Goal: Transaction & Acquisition: Obtain resource

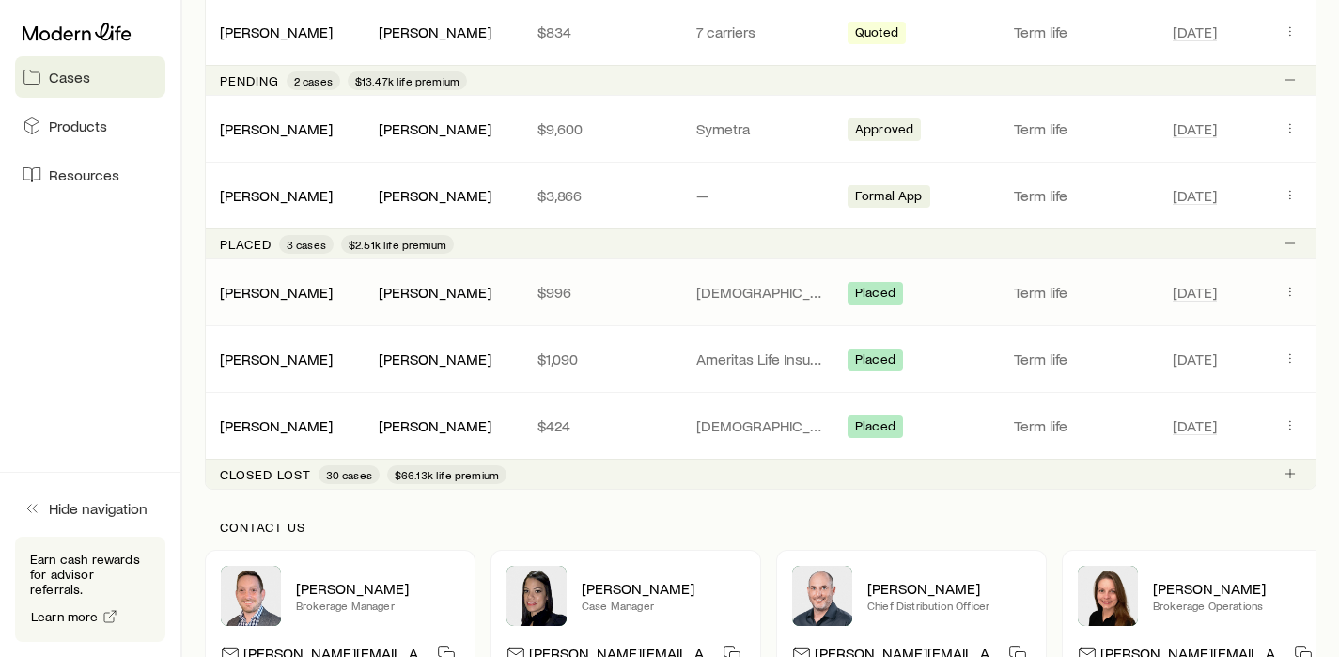
scroll to position [560, 0]
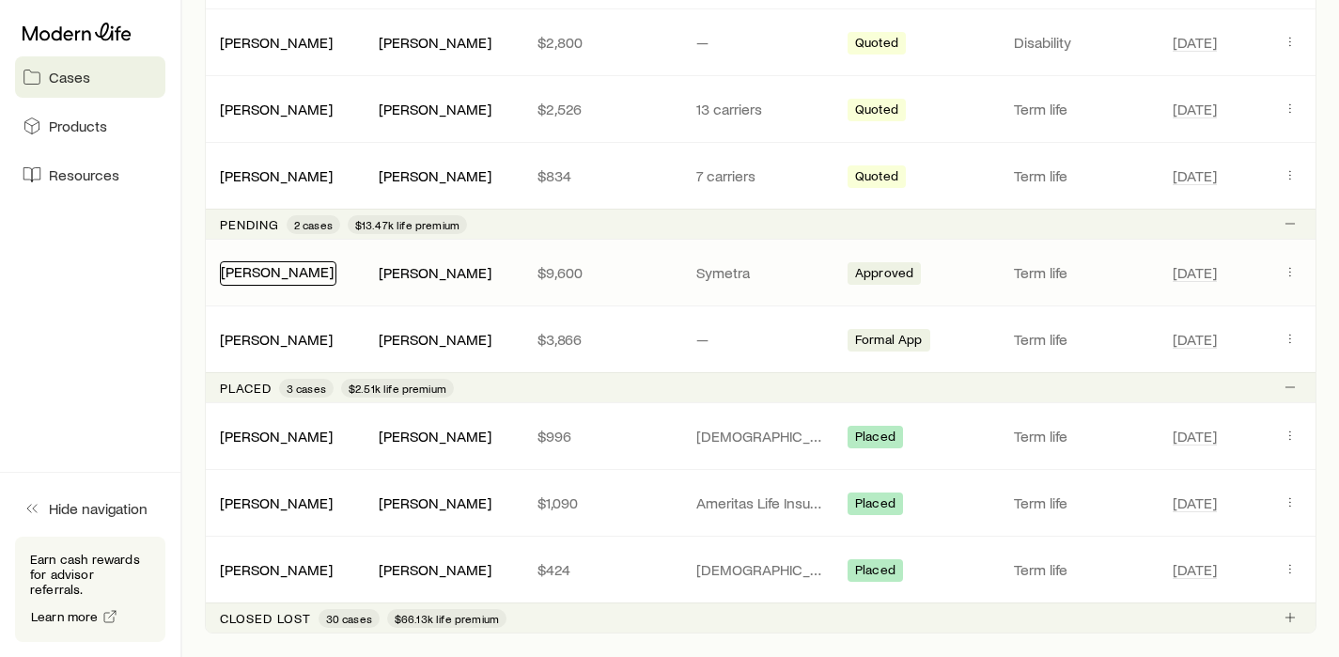
click at [302, 271] on link "[PERSON_NAME]" at bounding box center [277, 271] width 113 height 18
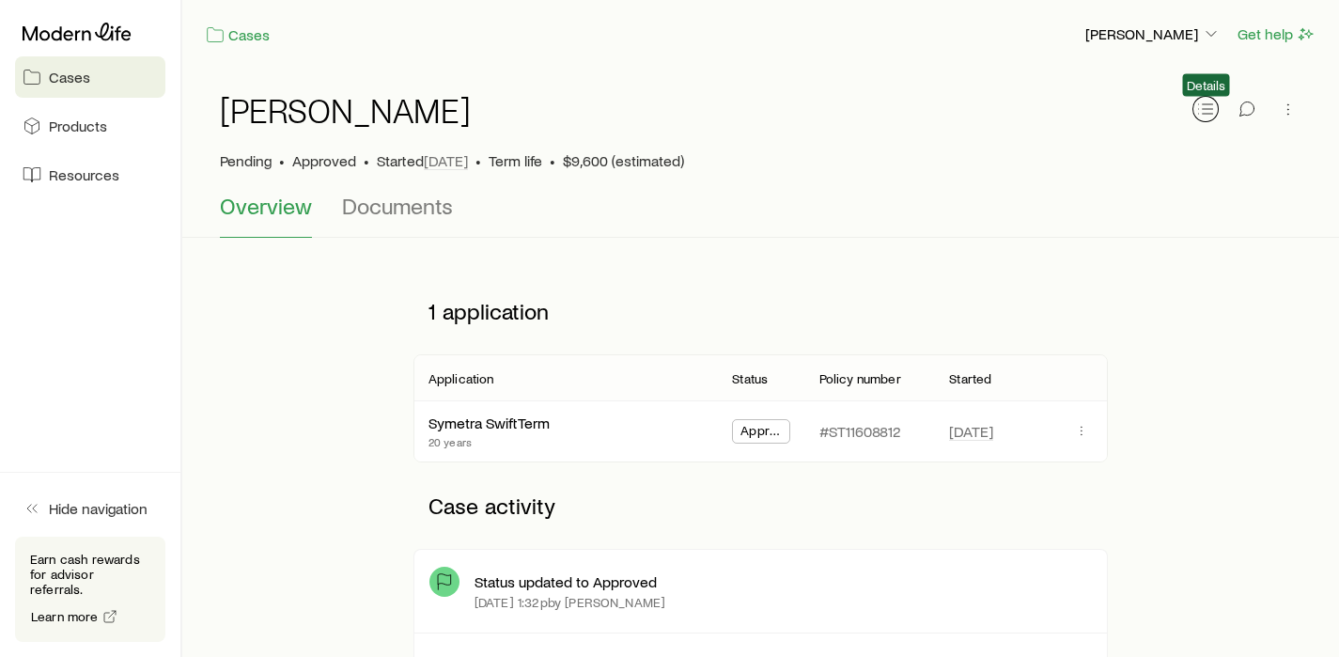
click at [1212, 106] on icon "button" at bounding box center [1205, 109] width 19 height 19
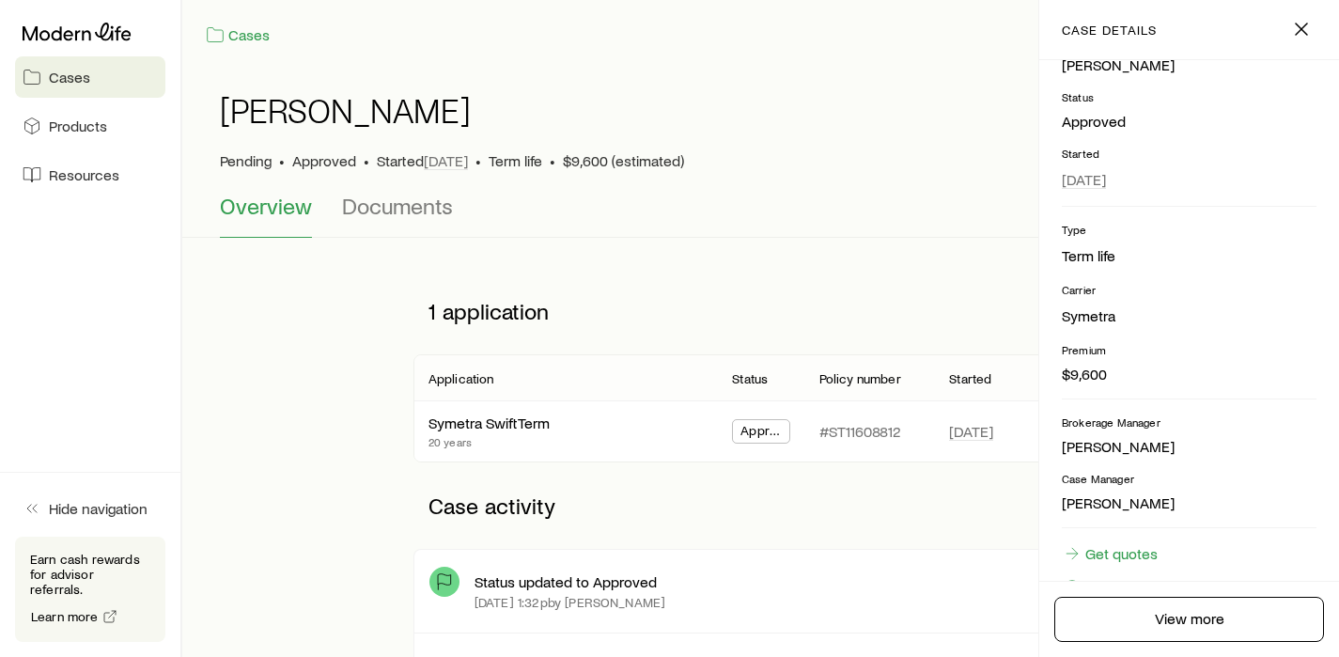
scroll to position [209, 0]
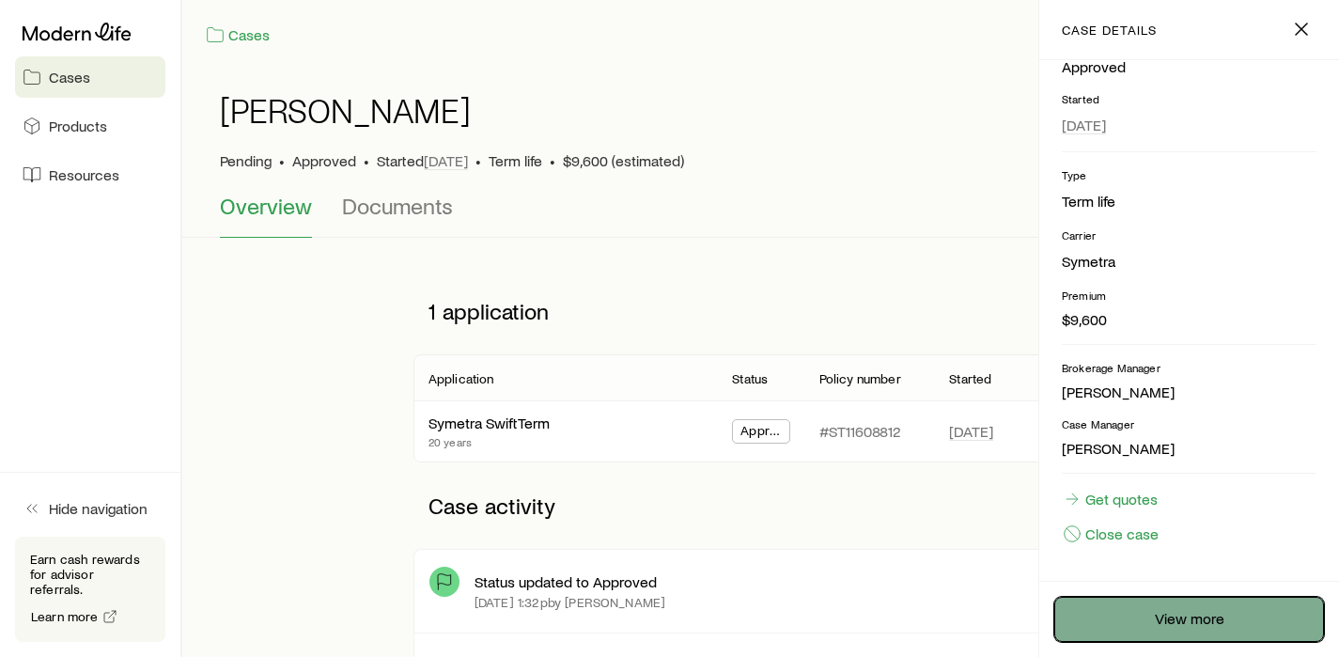
click at [1152, 614] on link "View more" at bounding box center [1189, 619] width 270 height 45
click at [1143, 634] on link "View more" at bounding box center [1189, 619] width 270 height 45
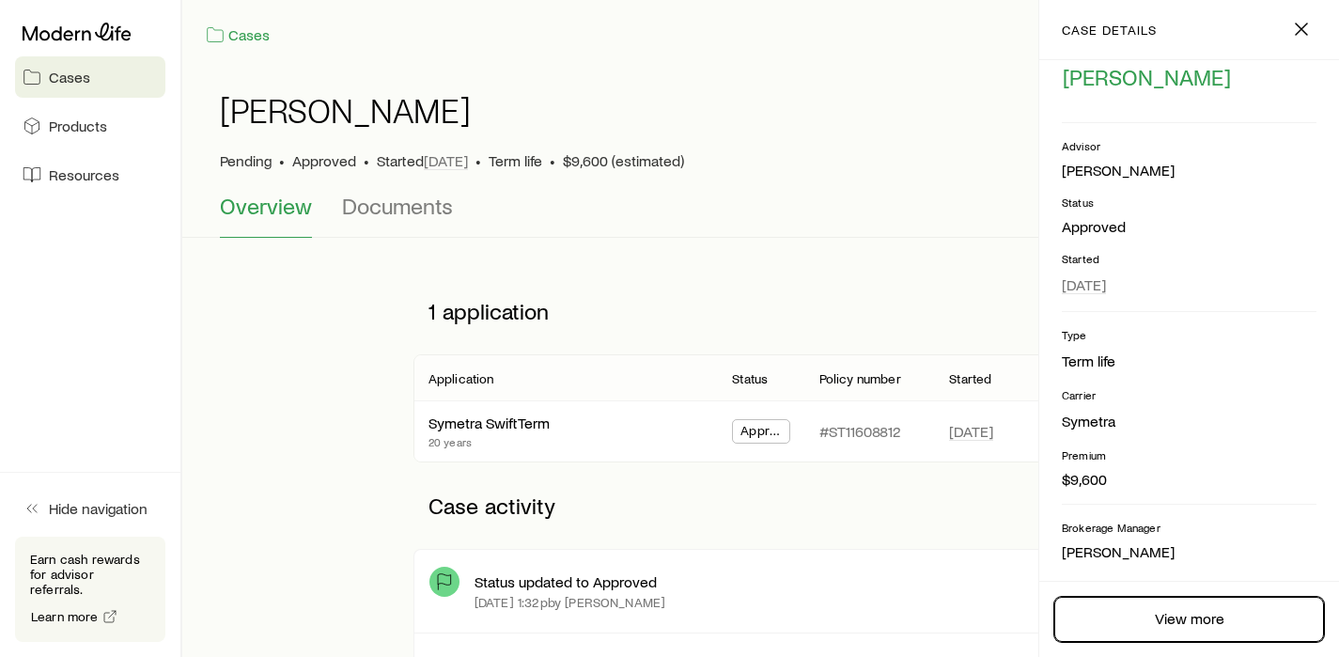
scroll to position [0, 0]
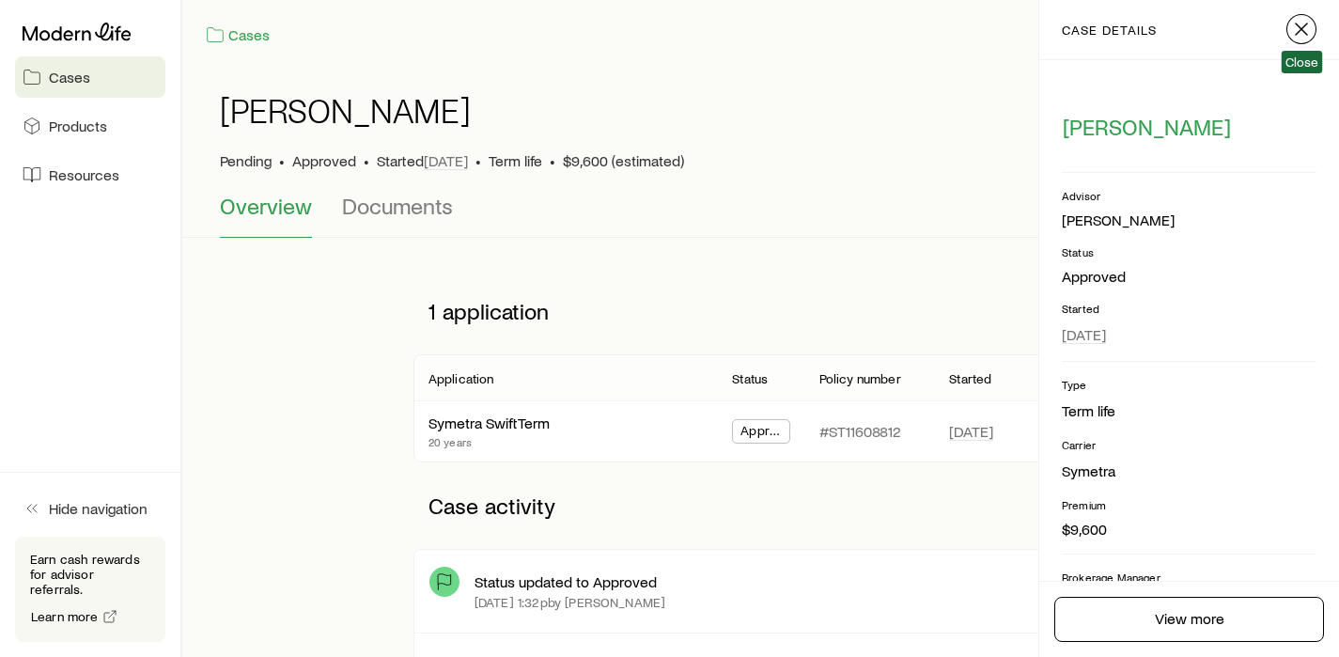
click at [1303, 26] on line "button" at bounding box center [1300, 28] width 11 height 11
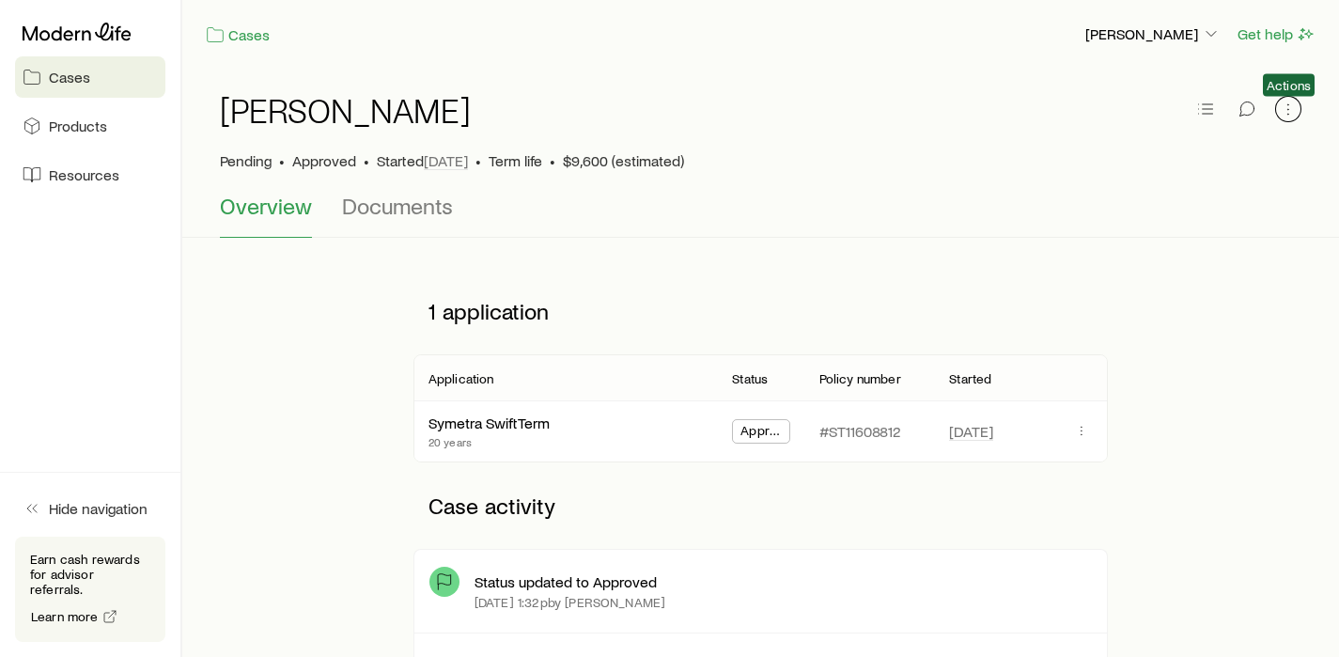
click at [1295, 112] on icon "button" at bounding box center [1288, 109] width 19 height 19
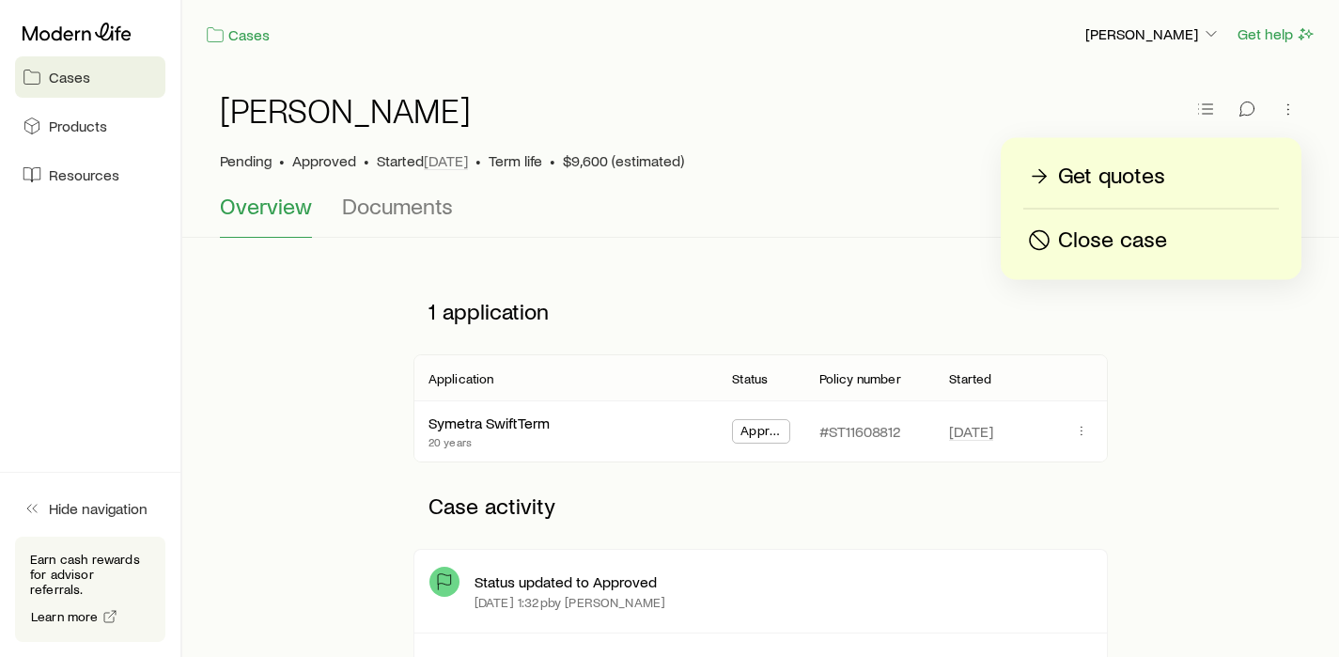
click at [1129, 187] on p "Get quotes" at bounding box center [1111, 177] width 107 height 30
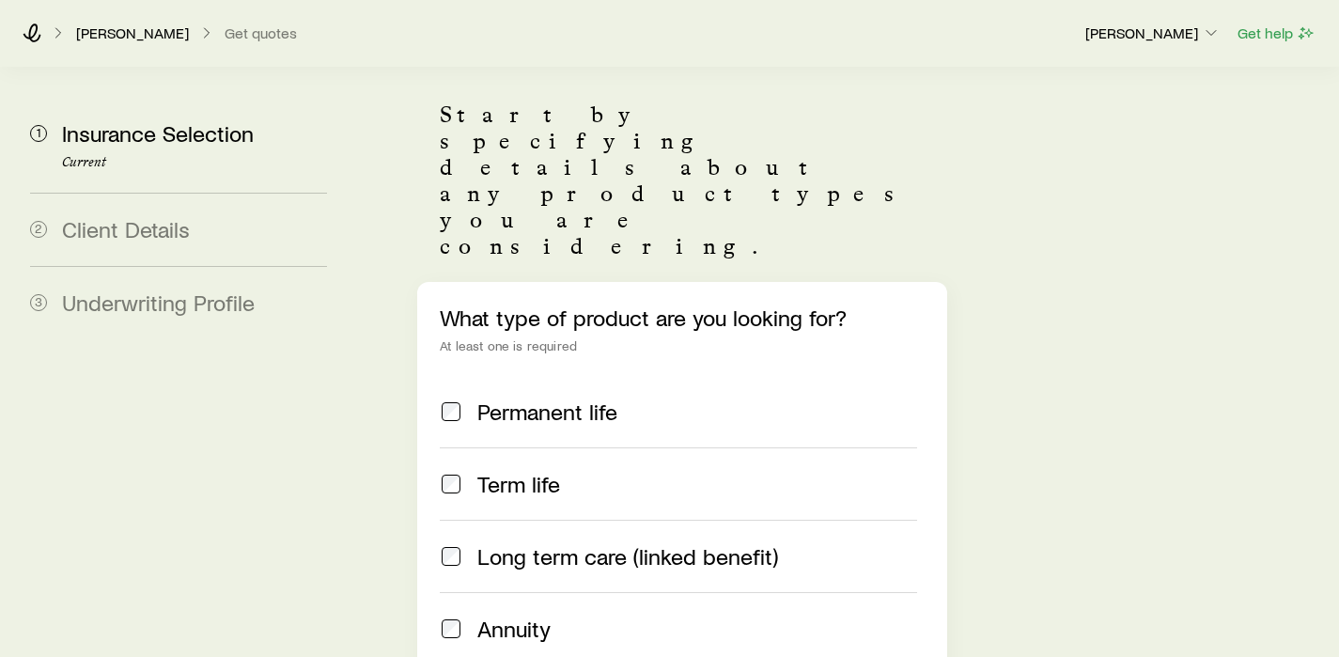
scroll to position [33, 0]
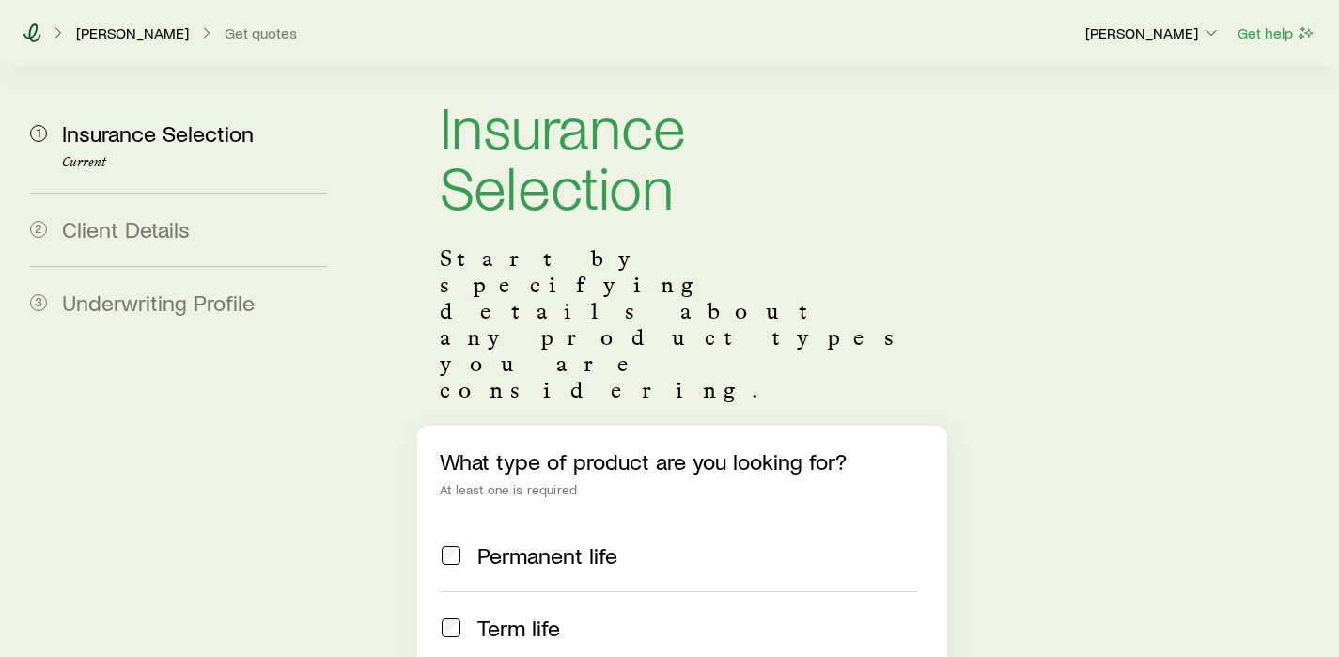
click at [28, 34] on icon at bounding box center [32, 32] width 19 height 19
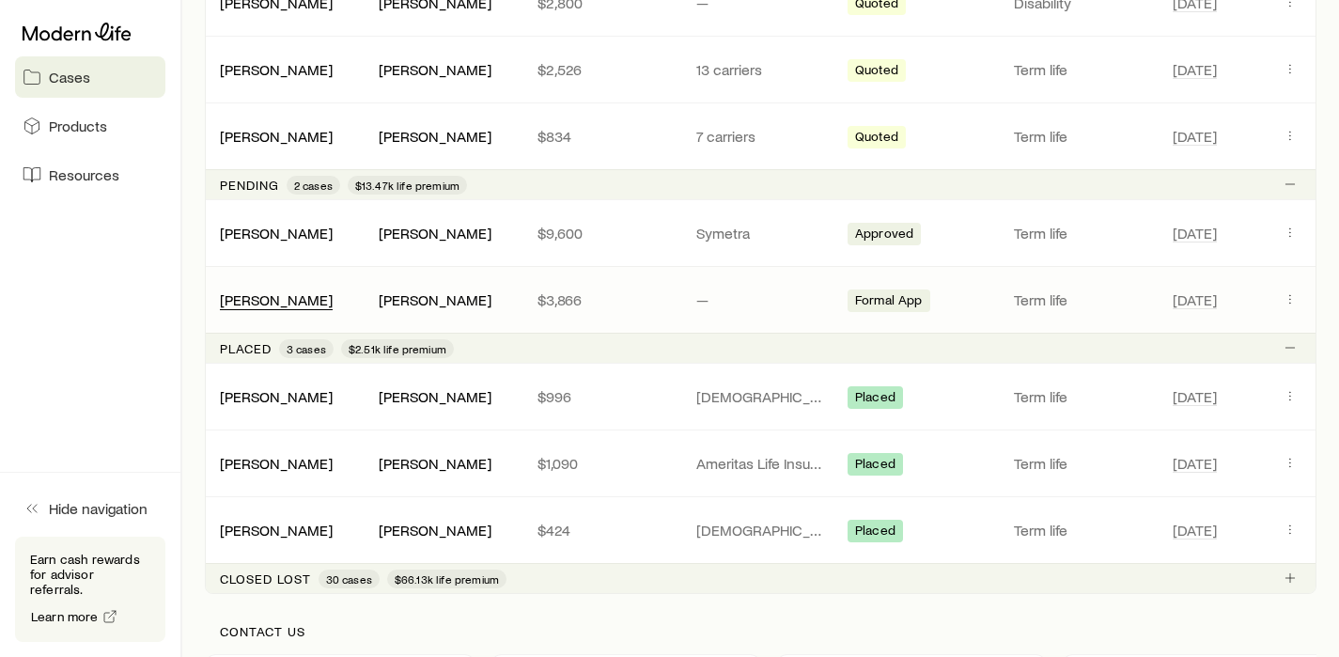
scroll to position [939, 0]
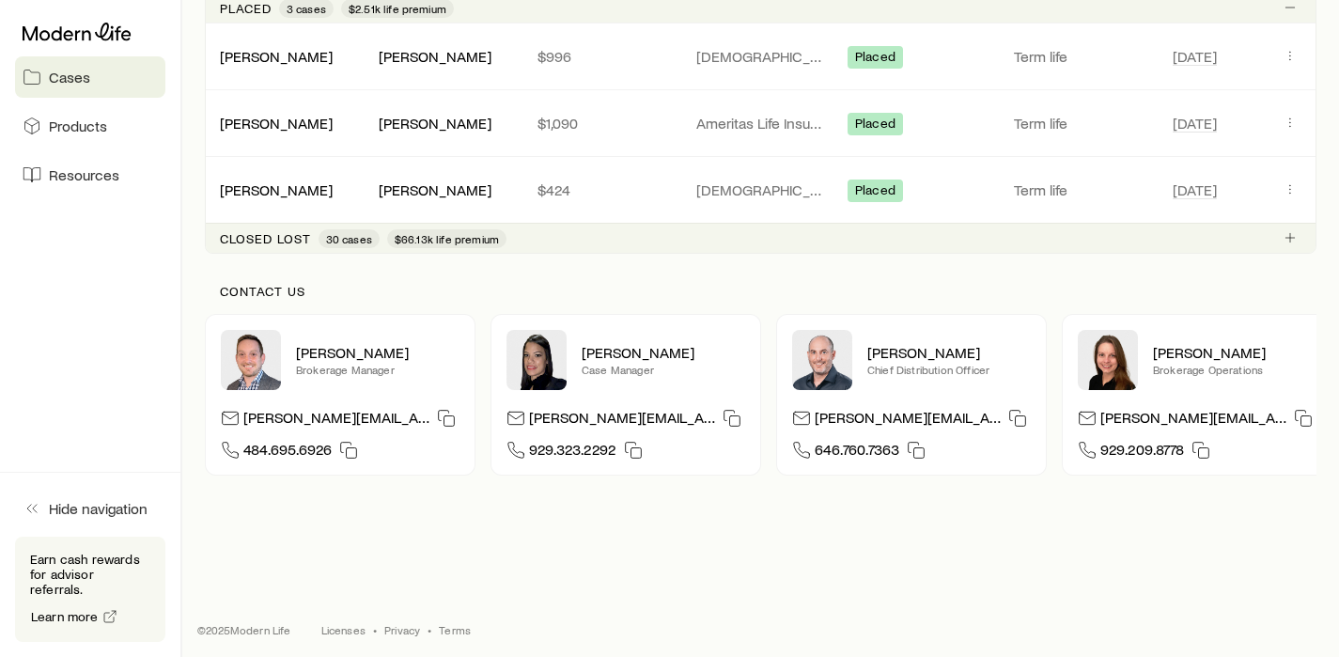
click at [350, 242] on span "30 cases" at bounding box center [349, 238] width 46 height 15
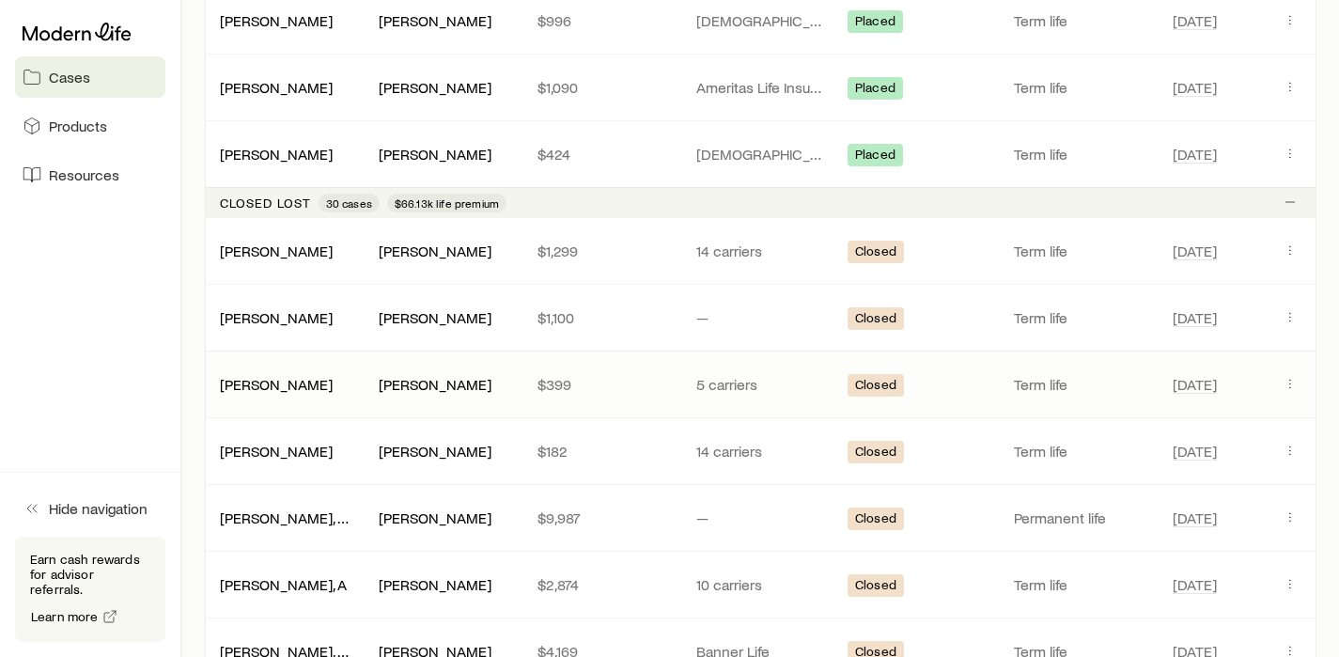
scroll to position [976, 0]
click at [275, 322] on link "[PERSON_NAME]" at bounding box center [277, 315] width 113 height 18
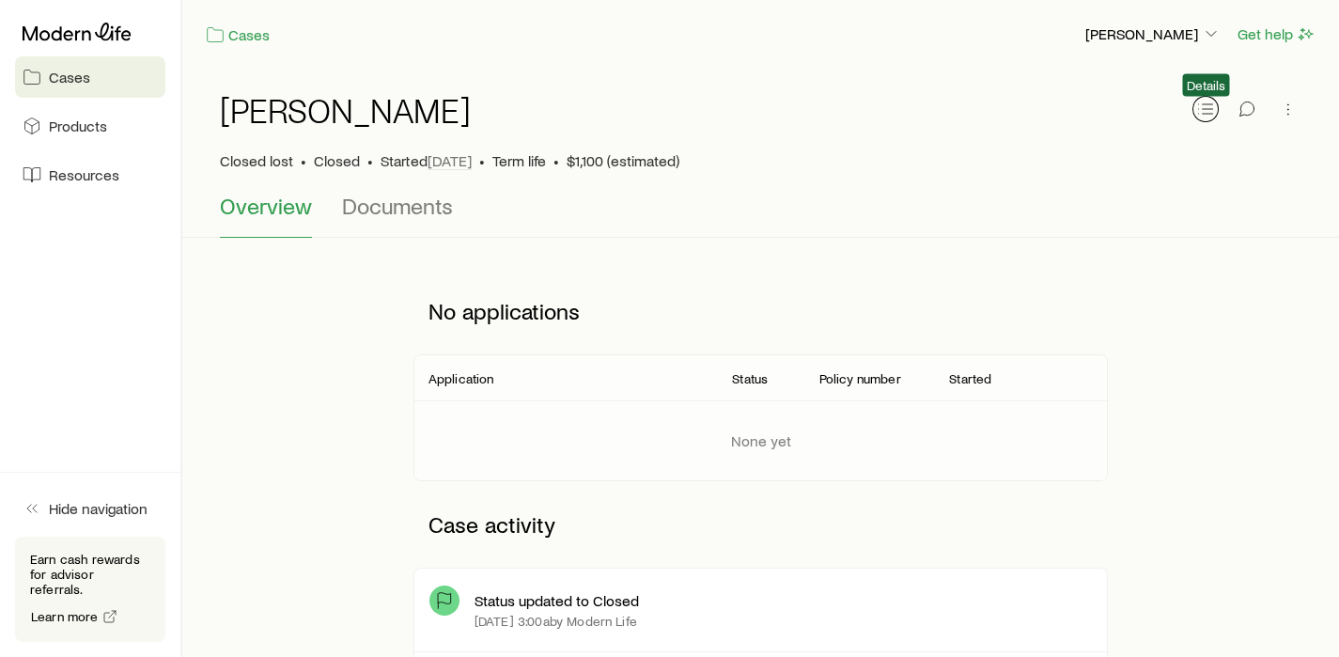
click at [1209, 109] on icon "button" at bounding box center [1205, 109] width 19 height 19
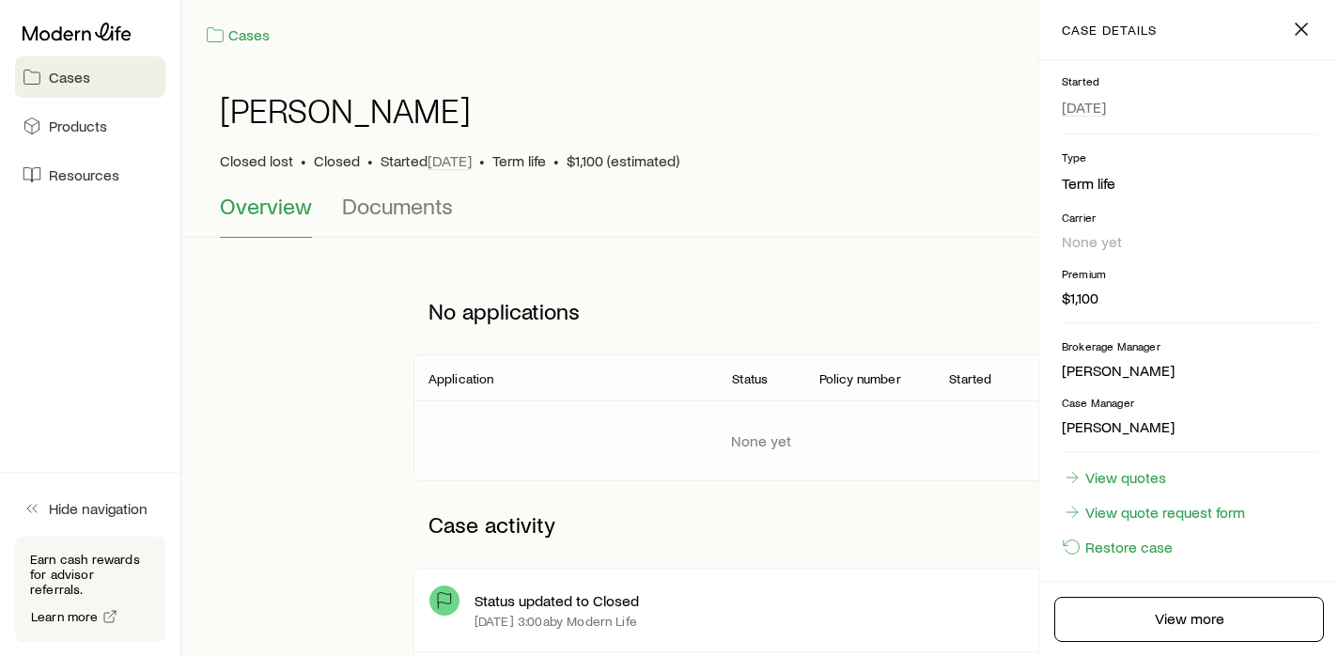
scroll to position [240, 0]
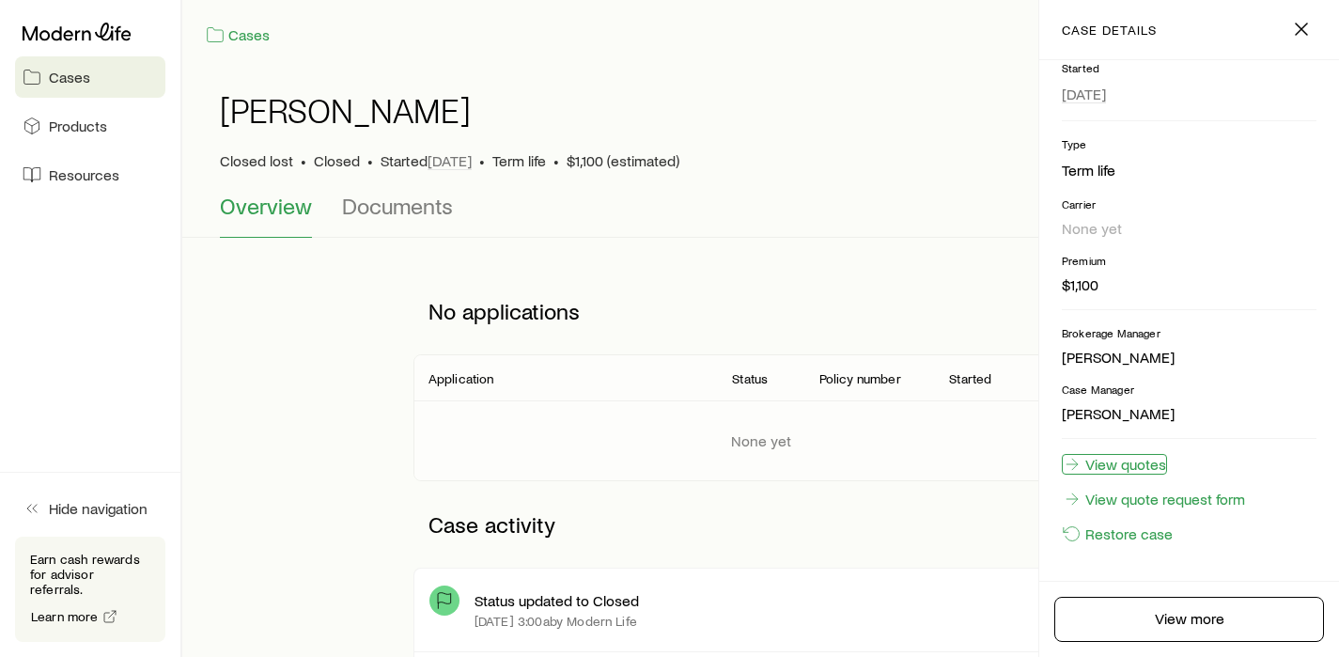
click at [1138, 473] on link "View quotes" at bounding box center [1114, 464] width 105 height 21
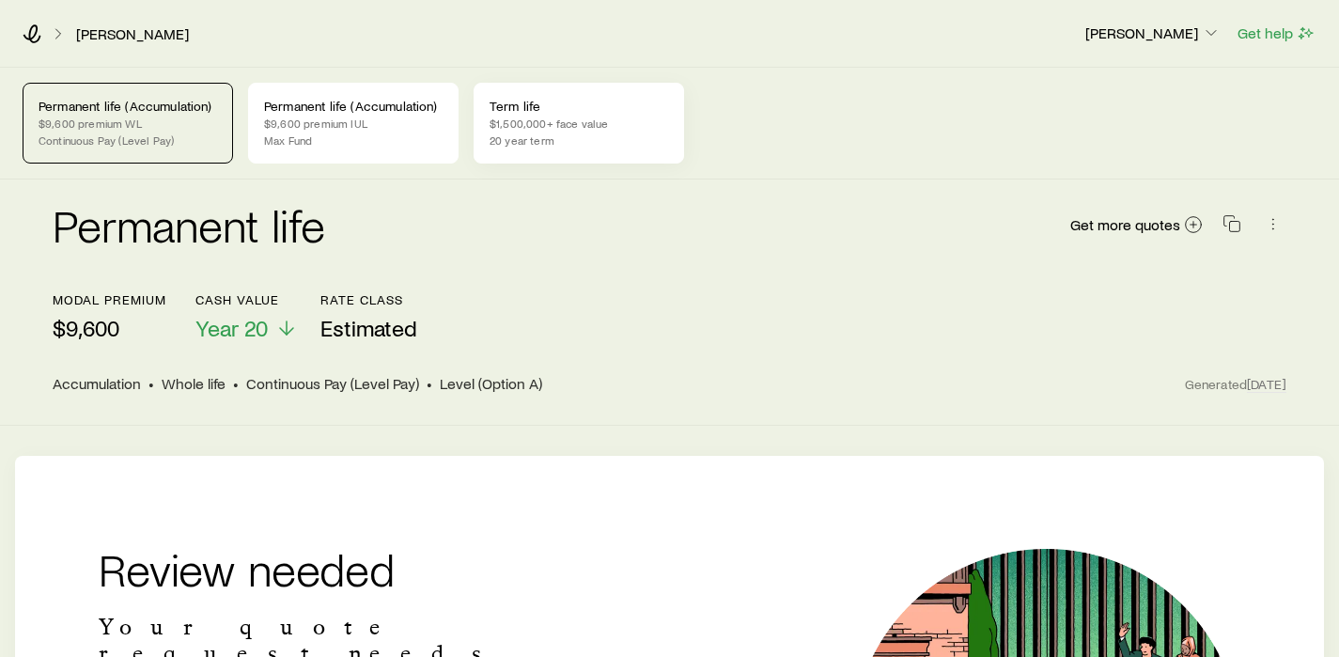
click at [509, 116] on p "$1,500,000+ face value" at bounding box center [578, 123] width 178 height 15
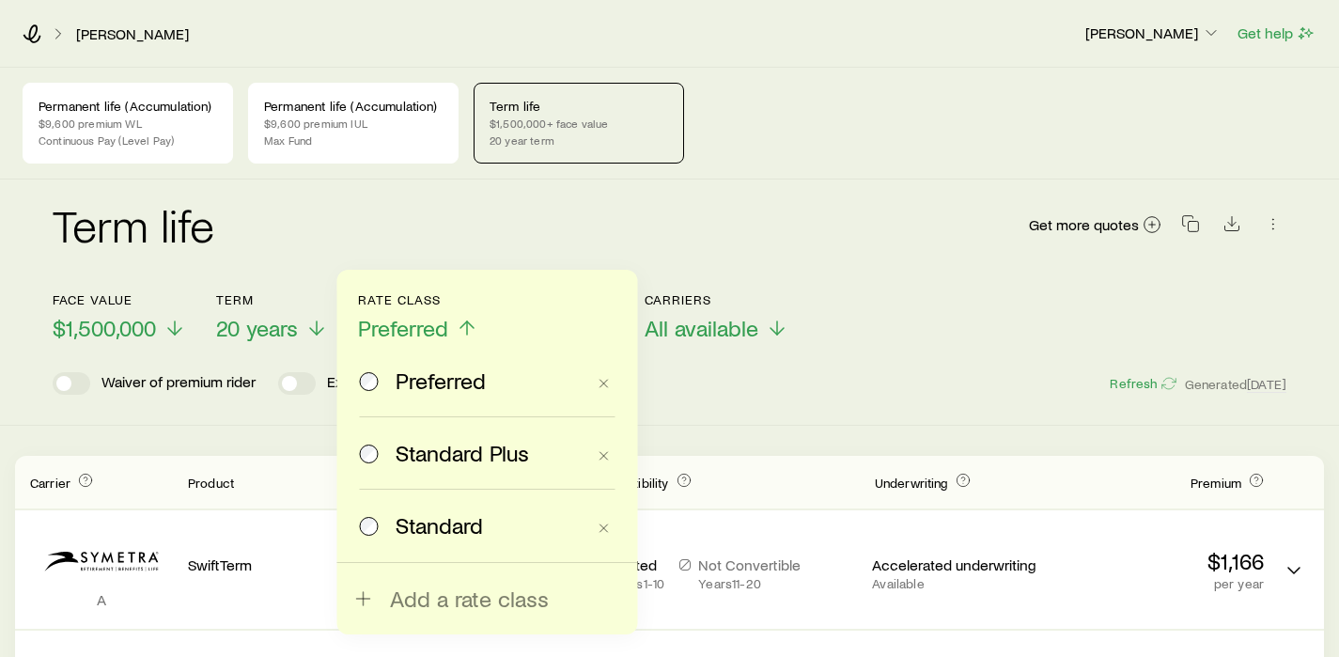
click at [31, 339] on div "Term life Get more quotes Face value $1,500,000 Term 20 years Rate Class Prefer…" at bounding box center [669, 302] width 1339 height 246
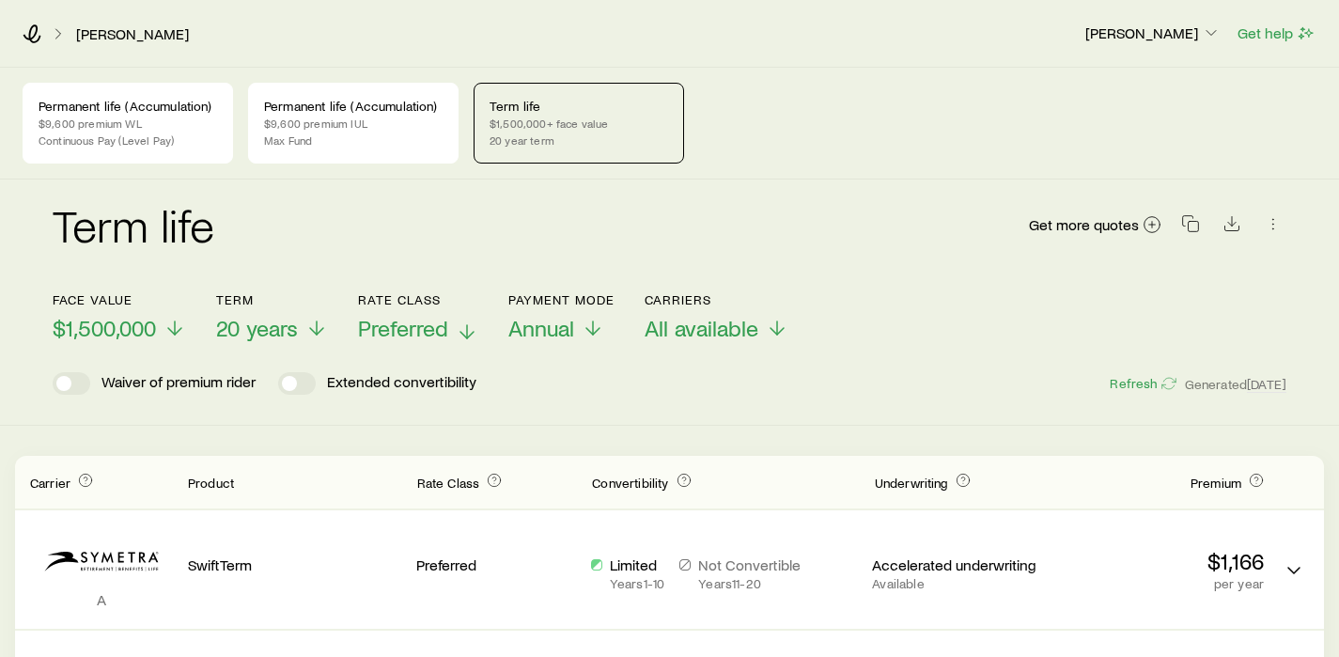
click at [399, 337] on span "Preferred" at bounding box center [403, 328] width 90 height 26
